Goal: Check status: Check status

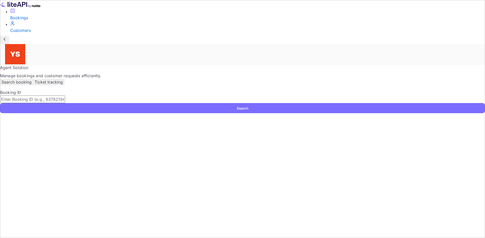
drag, startPoint x: 133, startPoint y: 73, endPoint x: 136, endPoint y: 78, distance: 5.8
paste input "8022801"
type input "8022801"
click at [355, 103] on button "Search" at bounding box center [242, 108] width 485 height 10
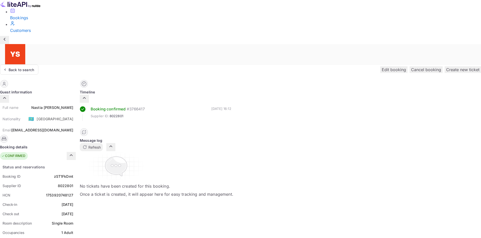
click at [73, 105] on div "[PERSON_NAME]" at bounding box center [52, 107] width 42 height 5
copy div "[PERSON_NAME]"
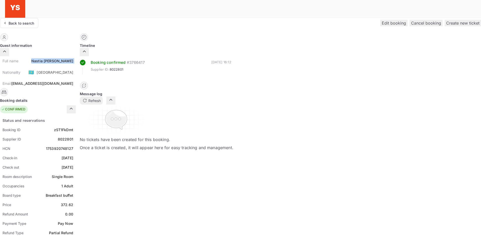
scroll to position [51, 0]
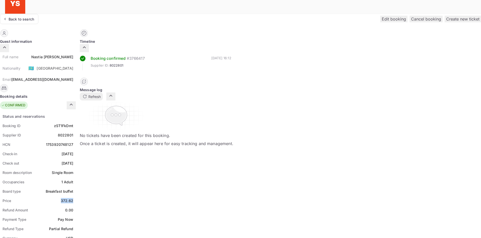
drag, startPoint x: 252, startPoint y: 148, endPoint x: 270, endPoint y: 149, distance: 18.0
copy div "372.62"
